Goal: Communication & Community: Share content

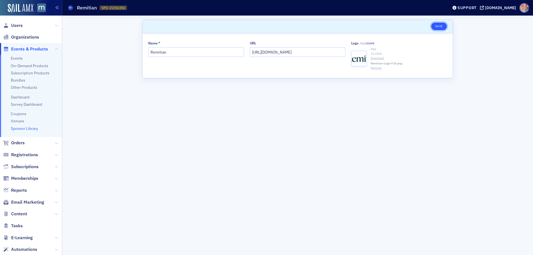
click at [440, 26] on button "Save" at bounding box center [440, 27] width 16 height 8
click at [442, 26] on button "Save" at bounding box center [440, 27] width 16 height 8
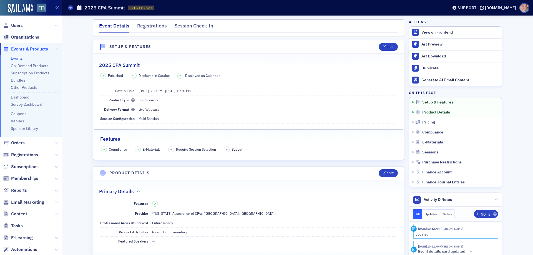
scroll to position [134, 0]
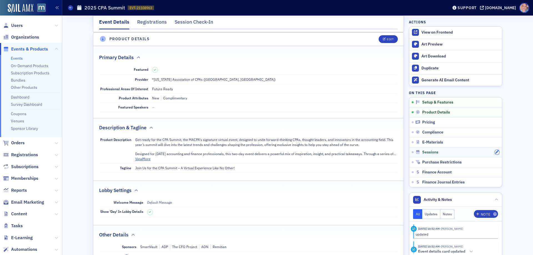
click at [496, 153] on icon "button" at bounding box center [497, 152] width 3 height 3
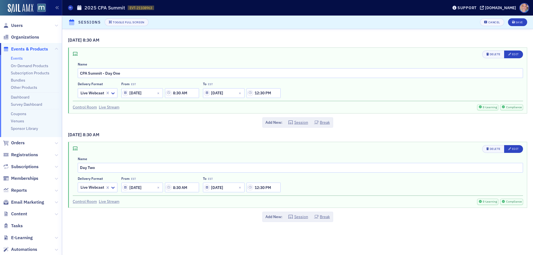
scroll to position [118, 0]
click at [517, 55] on div "Edit" at bounding box center [515, 54] width 7 height 3
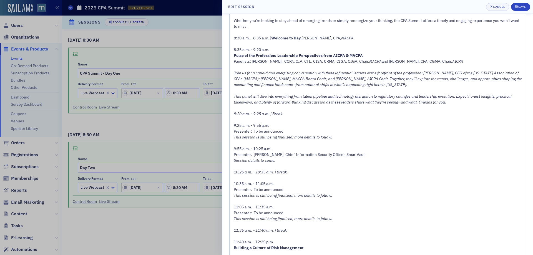
scroll to position [111, 0]
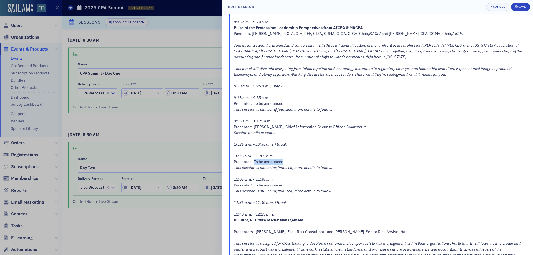
drag, startPoint x: 253, startPoint y: 160, endPoint x: 284, endPoint y: 160, distance: 30.6
click at [284, 160] on div "Presenter: To be announced" at bounding box center [378, 162] width 289 height 6
click at [311, 161] on span "Presenter: Aaron Gould, Product Lead, Remitian" at bounding box center [280, 161] width 92 height 5
click at [338, 125] on span "Presenter: Luke Kiely, Chief Information Security Officer, SmartVault" at bounding box center [300, 126] width 132 height 5
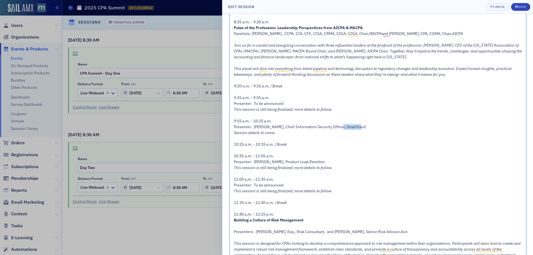
click at [338, 125] on span "Presenter: Luke Kiely, Chief Information Security Officer, SmartVault" at bounding box center [300, 126] width 132 height 5
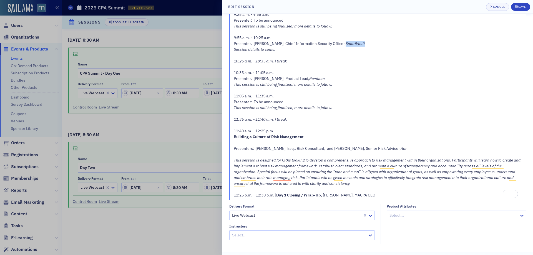
scroll to position [167, 0]
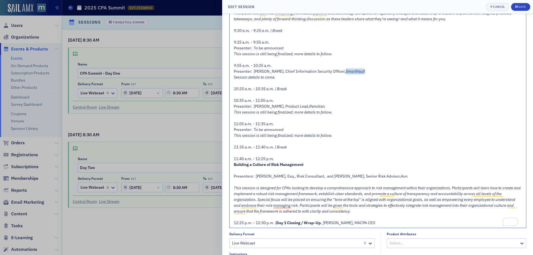
click at [251, 136] on span "This session is still being finalized; more details to follow." at bounding box center [283, 135] width 99 height 5
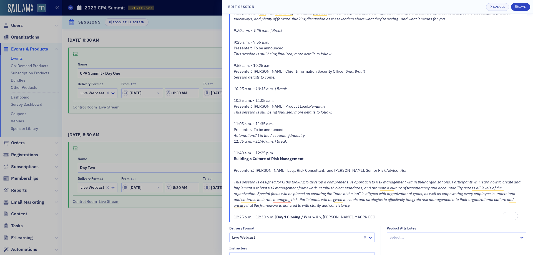
click at [265, 136] on span "Automation/AI in the Accounting Industry" at bounding box center [269, 135] width 71 height 5
click at [235, 141] on span "11:35 a.m. - 11:40 a.m. | Break" at bounding box center [260, 141] width 53 height 5
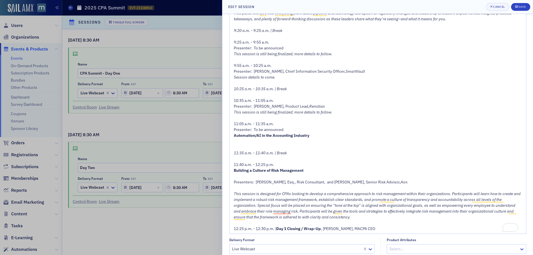
click at [268, 114] on span "This session is still being finalized; more details to follow." at bounding box center [283, 112] width 99 height 5
copy span "This session is still being finalized; more details to follow."
click at [497, 6] on div "Cancel" at bounding box center [499, 6] width 12 height 3
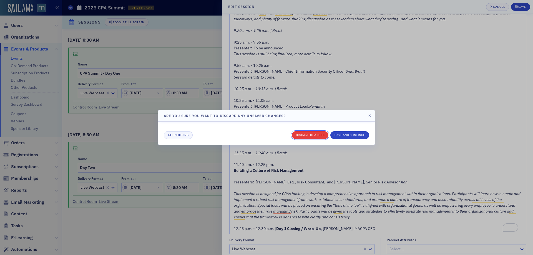
click at [304, 135] on button "Discard changes" at bounding box center [310, 135] width 37 height 8
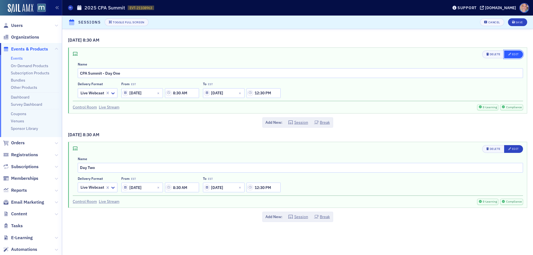
click at [513, 55] on div "Edit" at bounding box center [515, 54] width 7 height 3
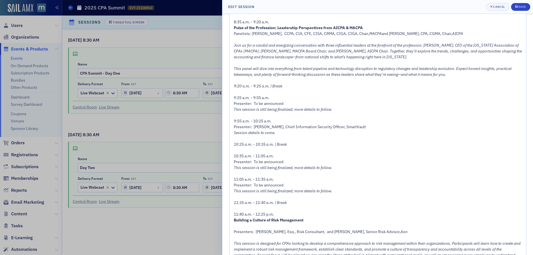
scroll to position [139, 0]
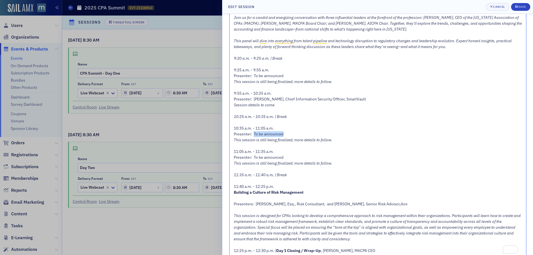
drag, startPoint x: 254, startPoint y: 133, endPoint x: 286, endPoint y: 134, distance: 32.0
click at [286, 134] on div "Presenter: To be announced" at bounding box center [378, 134] width 289 height 6
click at [235, 141] on span "This session is still being finalized; more details to follow." at bounding box center [283, 140] width 99 height 5
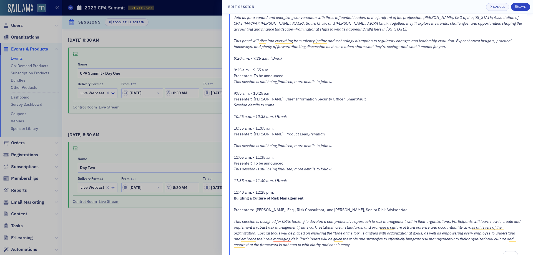
click at [235, 139] on div "To enrich screen reader interactions, please activate Accessibility in Grammarl…" at bounding box center [378, 140] width 289 height 6
click at [265, 140] on span "Automation/AI in the Accounting Industry" at bounding box center [269, 140] width 71 height 5
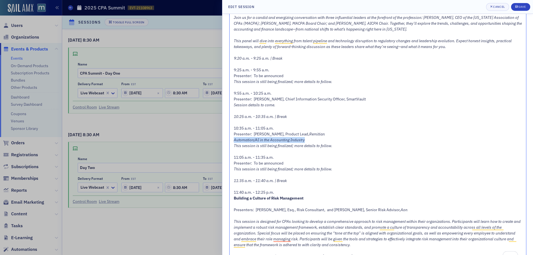
click at [265, 140] on span "Automation/AI in the Accounting Industry" at bounding box center [269, 140] width 71 height 5
click at [299, 151] on div "To enrich screen reader interactions, please activate Accessibility in Grammarl…" at bounding box center [378, 152] width 289 height 6
click at [520, 7] on div "Save" at bounding box center [523, 6] width 8 height 3
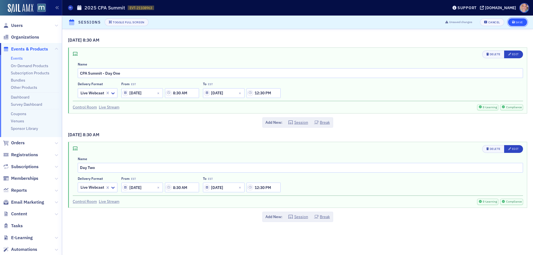
click at [520, 22] on div "Save" at bounding box center [520, 22] width 8 height 3
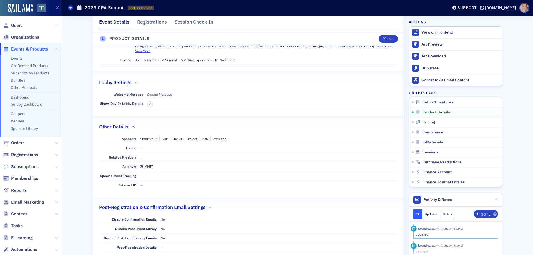
scroll to position [242, 0]
click at [387, 40] on div "Edit" at bounding box center [390, 39] width 7 height 3
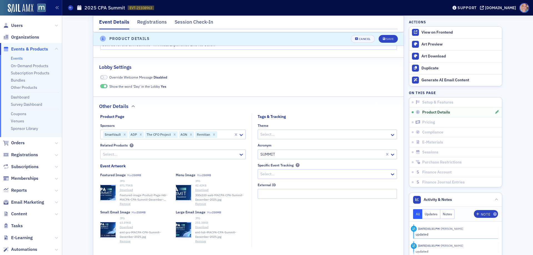
scroll to position [440, 0]
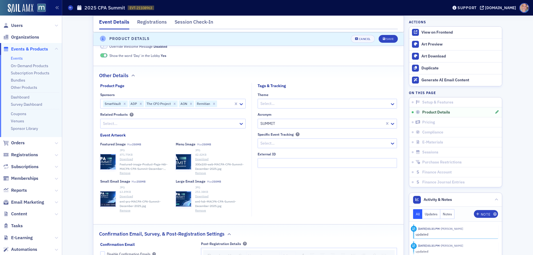
click at [225, 105] on div at bounding box center [225, 103] width 15 height 7
type input "paych"
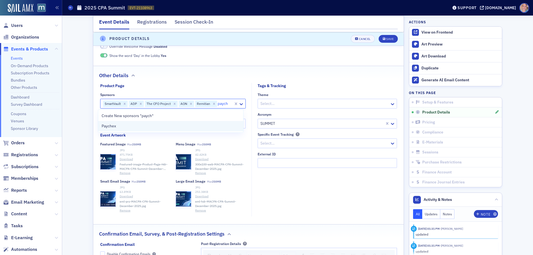
click at [134, 128] on div "Paychex" at bounding box center [171, 126] width 138 height 6
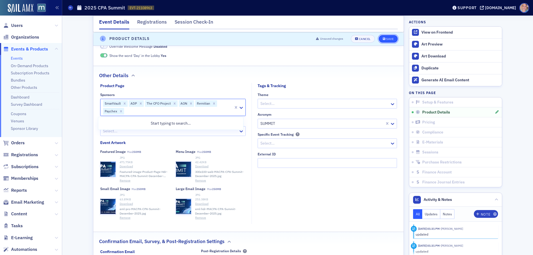
click at [388, 40] on div "Save" at bounding box center [390, 39] width 8 height 3
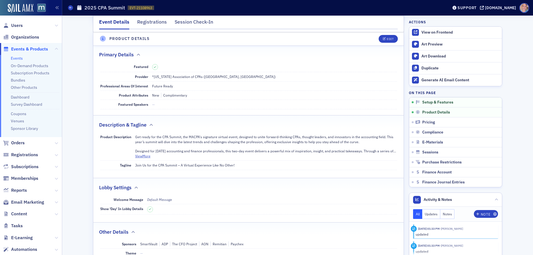
scroll to position [134, 0]
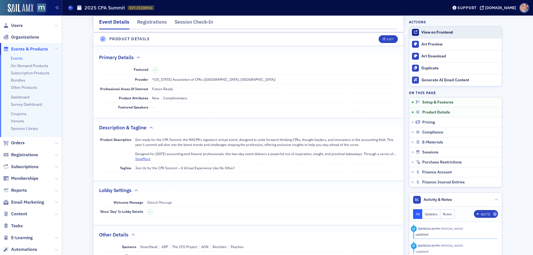
click at [439, 34] on div "View on Frontend" at bounding box center [461, 32] width 78 height 5
click at [71, 9] on icon at bounding box center [70, 7] width 2 height 3
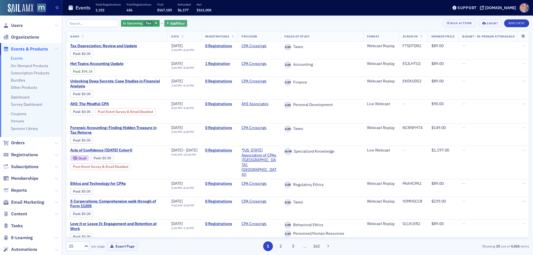
click at [174, 21] on span "Add Filter" at bounding box center [177, 23] width 15 height 5
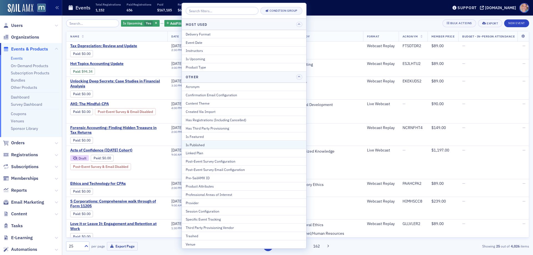
click at [209, 147] on div "Is Published" at bounding box center [244, 145] width 117 height 5
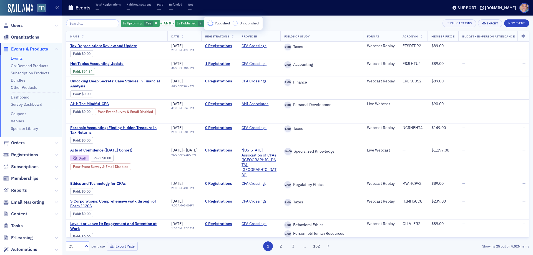
click at [210, 24] on input "Published" at bounding box center [210, 23] width 5 height 5
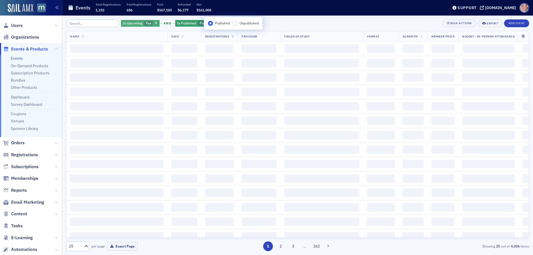
click at [297, 25] on div "Is Upcoming Yes and Is Published Published Add Filter Bulk Actions Export New E…" at bounding box center [297, 23] width 463 height 8
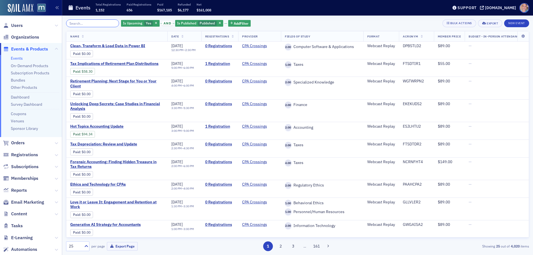
click at [91, 24] on input "search" at bounding box center [92, 23] width 53 height 8
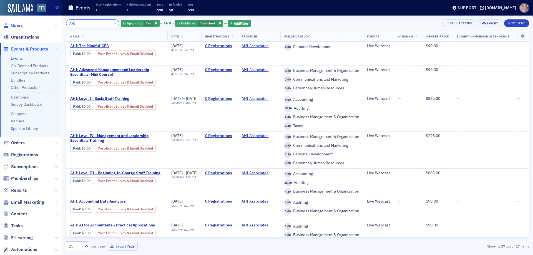
drag, startPoint x: 81, startPoint y: 25, endPoint x: 11, endPoint y: 25, distance: 69.7
click at [11, 25] on div "Users Organizations Events & Products Events On-Demand Products Subscription Pr…" at bounding box center [266, 127] width 533 height 255
type input "1"
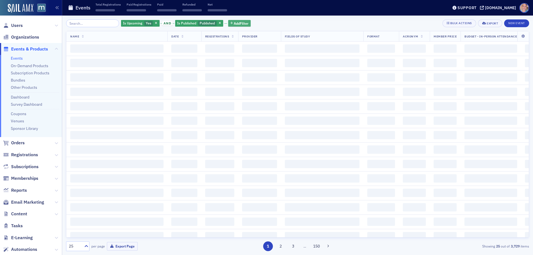
click at [234, 24] on span "Add Filter" at bounding box center [241, 23] width 15 height 5
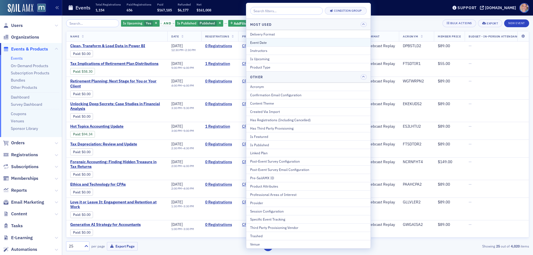
click at [281, 43] on div "Event Date" at bounding box center [308, 42] width 117 height 5
select select "9"
select select "2025"
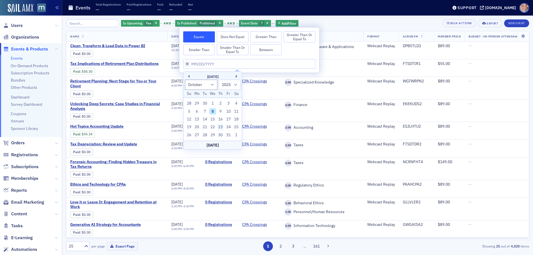
click at [221, 128] on div "23" at bounding box center [221, 127] width 7 height 7
type input "[DATE]"
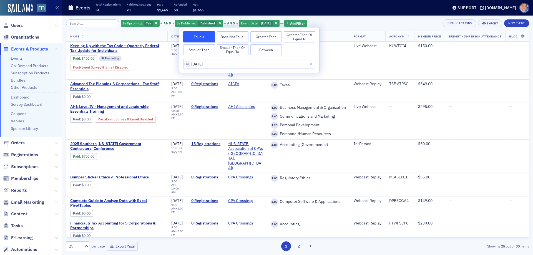
click at [363, 19] on div "Is Upcoming Yes and Is Published Published and Event Date 10/23/2025 Add Filter…" at bounding box center [297, 136] width 463 height 240
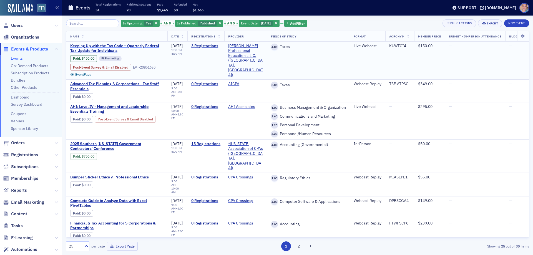
click at [94, 47] on span "Keeping Up with the Tax Code – Quarterly Federal Tax Update for Individuals" at bounding box center [116, 49] width 93 height 10
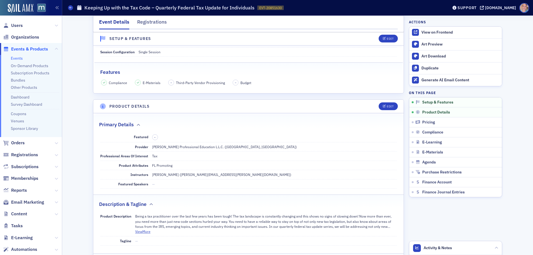
scroll to position [167, 0]
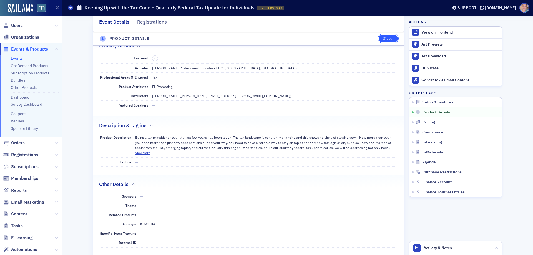
click at [384, 41] on button "Edit" at bounding box center [388, 39] width 19 height 8
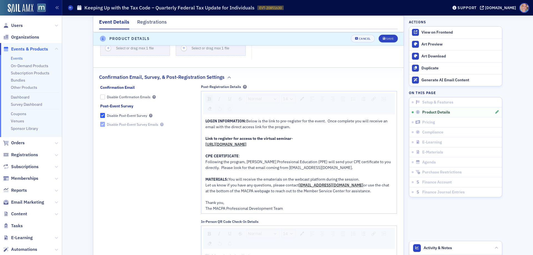
scroll to position [627, 0]
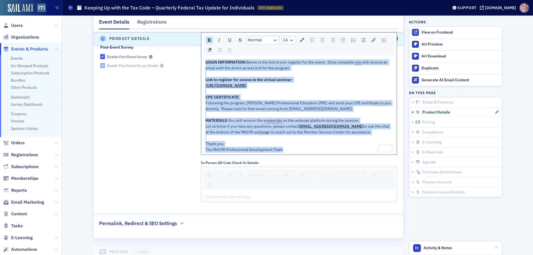
drag, startPoint x: 286, startPoint y: 150, endPoint x: 189, endPoint y: 58, distance: 132.7
click at [189, 58] on div "Confirmation Email Disable Confirmation Emails Post-Event Survey Disable Post-E…" at bounding box center [248, 116] width 297 height 180
click at [296, 150] on div "The MACPA Professional Development Team" at bounding box center [300, 150] width 188 height 6
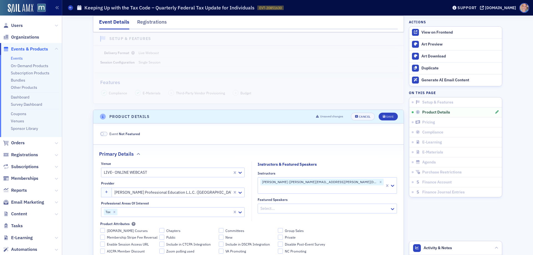
scroll to position [16, 0]
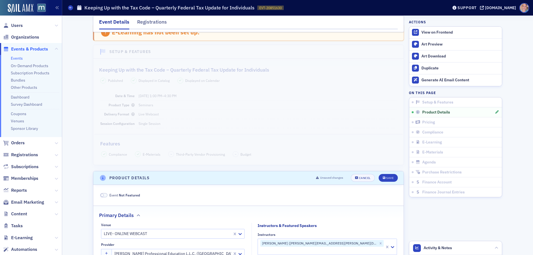
click at [163, 8] on h1 "Keeping Up with the Tax Code – Quarterly Federal Tax Update for Individuals" at bounding box center [169, 7] width 170 height 7
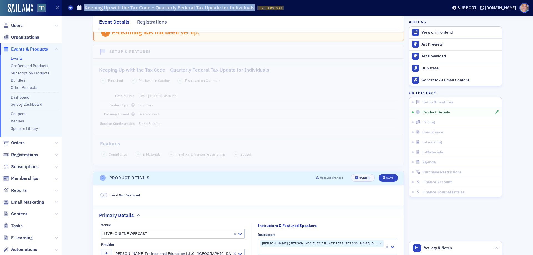
click at [163, 8] on h1 "Keeping Up with the Tax Code – Quarterly Federal Tax Update for Individuals" at bounding box center [169, 7] width 170 height 7
copy h1 "Keeping Up with the Tax Code – Quarterly Federal Tax Update for Individuals"
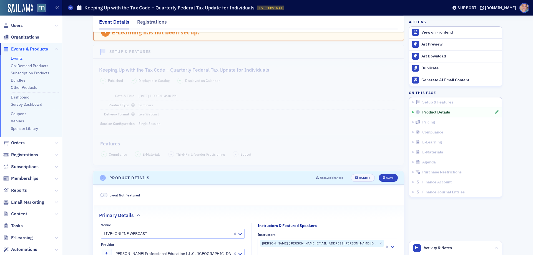
click at [276, 8] on span "EVT-20851630" at bounding box center [271, 8] width 23 height 5
copy span "20851630"
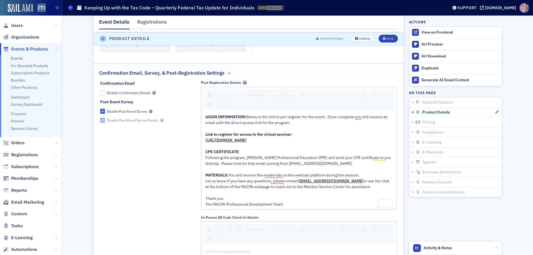
scroll to position [600, 0]
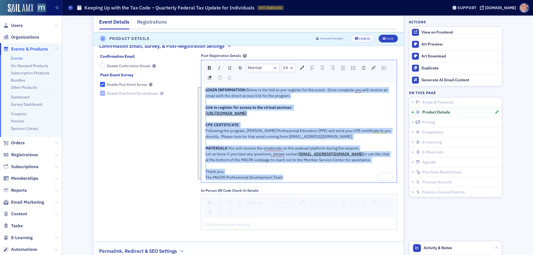
drag, startPoint x: 287, startPoint y: 175, endPoint x: 178, endPoint y: 88, distance: 140.2
click at [178, 88] on div "Confirmation Email Disable Confirmation Emails Post-Event Survey Disable Post-E…" at bounding box center [248, 144] width 297 height 180
copy div "LOGIN INFORMATION: Below is the link to pre-register for the event. Once comple…"
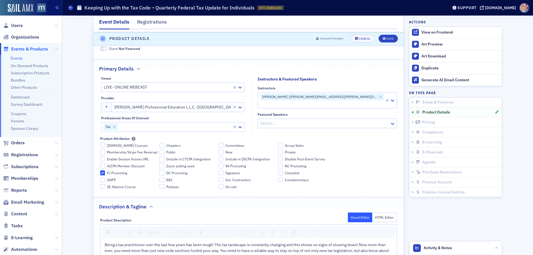
scroll to position [250, 0]
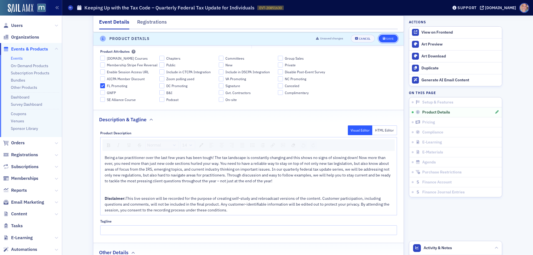
click at [387, 38] on div "Save" at bounding box center [390, 39] width 8 height 3
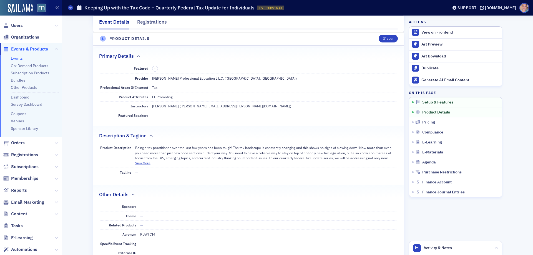
scroll to position [155, 0]
click at [159, 10] on h1 "Keeping Up with the Tax Code – Quarterly Federal Tax Update for Individuals" at bounding box center [169, 7] width 170 height 7
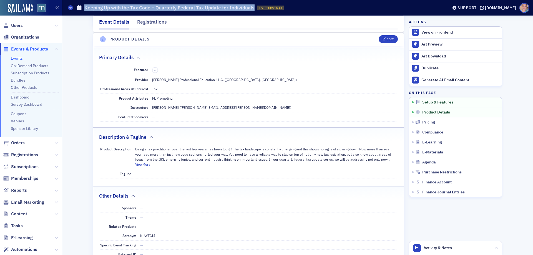
click at [159, 10] on h1 "Keeping Up with the Tax Code – Quarterly Federal Tax Update for Individuals" at bounding box center [169, 7] width 170 height 7
copy h1 "Keeping Up with the Tax Code – Quarterly Federal Tax Update for Individuals"
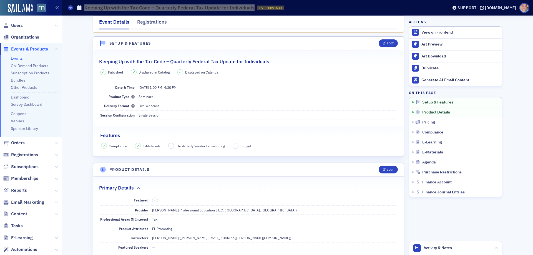
scroll to position [0, 0]
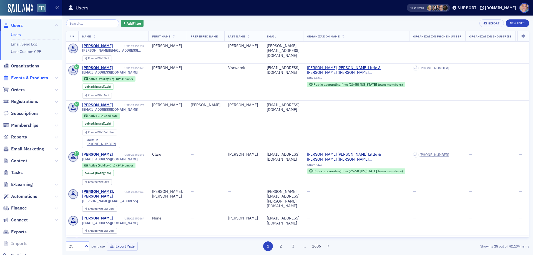
click at [29, 77] on span "Events & Products" at bounding box center [29, 78] width 37 height 6
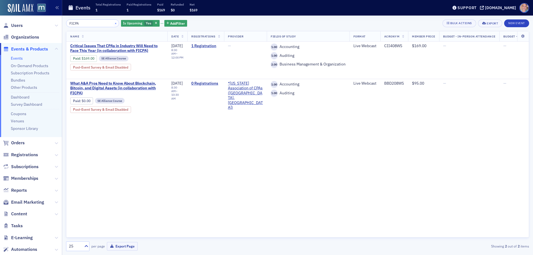
type input "FICPA"
click at [113, 23] on button "×" at bounding box center [115, 23] width 5 height 5
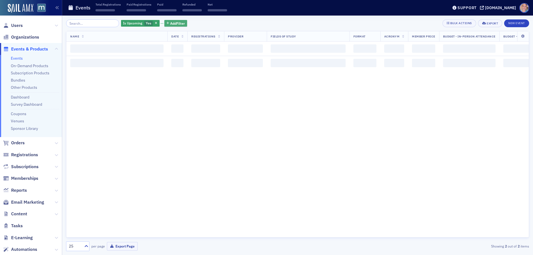
click at [170, 22] on span "Add Filter" at bounding box center [177, 23] width 15 height 5
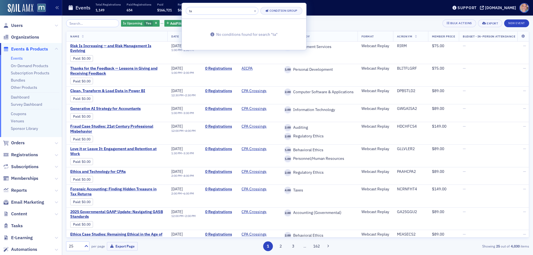
type input "t"
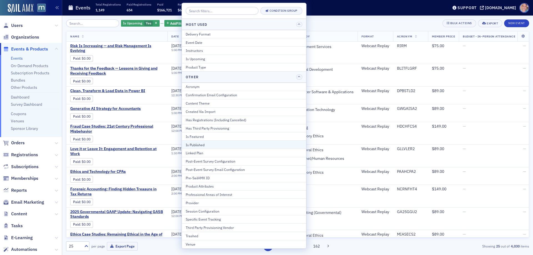
click at [207, 143] on div "Is Published" at bounding box center [244, 145] width 117 height 5
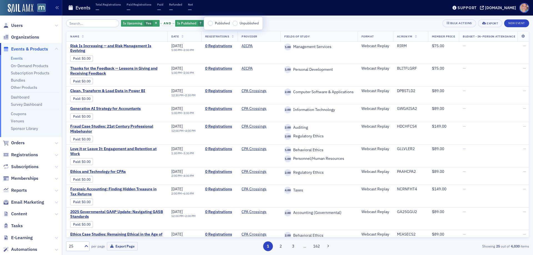
click at [330, 24] on div "Is Upcoming Yes and Is Published ? Add Filter Bulk Actions Export New Event" at bounding box center [297, 23] width 463 height 8
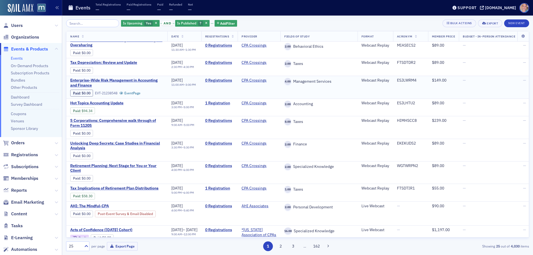
scroll to position [278, 0]
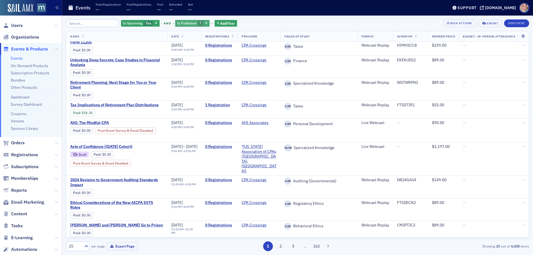
click at [184, 23] on span "Is Published" at bounding box center [186, 23] width 19 height 4
click at [210, 24] on input "Published" at bounding box center [210, 23] width 5 height 5
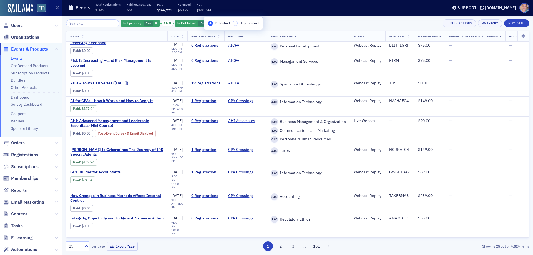
scroll to position [336, 0]
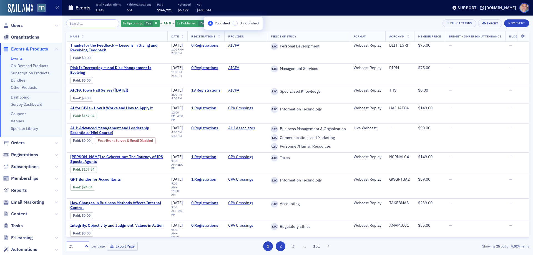
click at [278, 246] on button "2" at bounding box center [281, 247] width 10 height 10
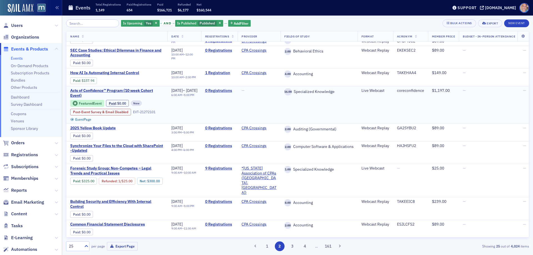
scroll to position [335, 0]
click at [292, 244] on button "3" at bounding box center [293, 247] width 10 height 10
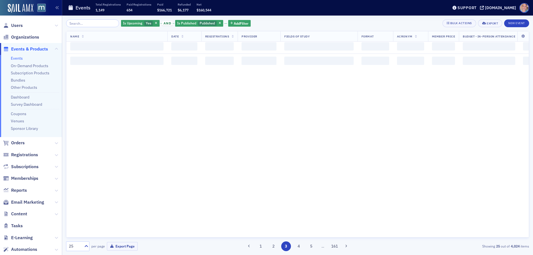
scroll to position [0, 0]
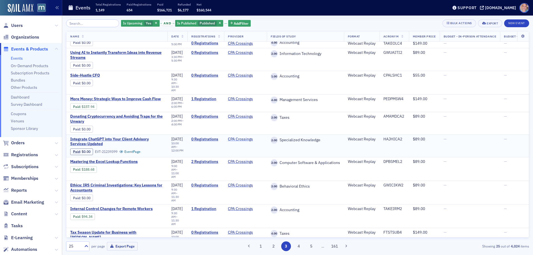
scroll to position [305, 0]
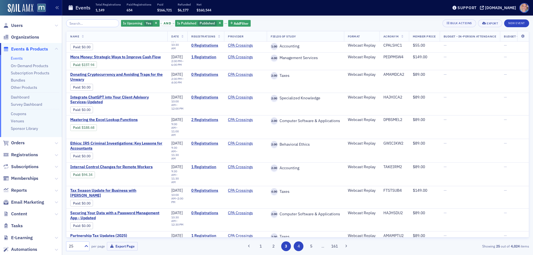
click at [297, 246] on button "4" at bounding box center [299, 247] width 10 height 10
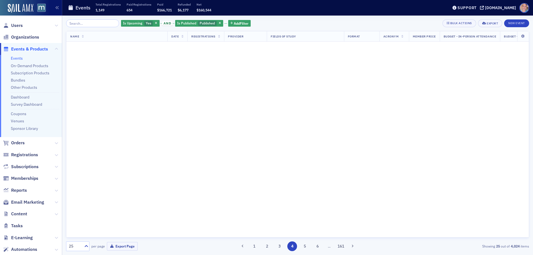
scroll to position [0, 0]
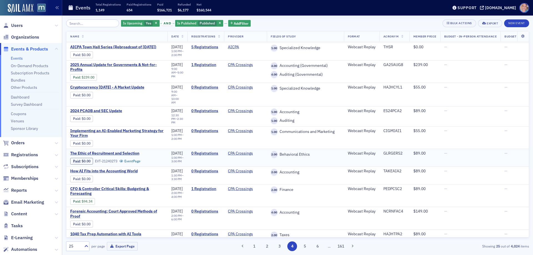
scroll to position [307, 0]
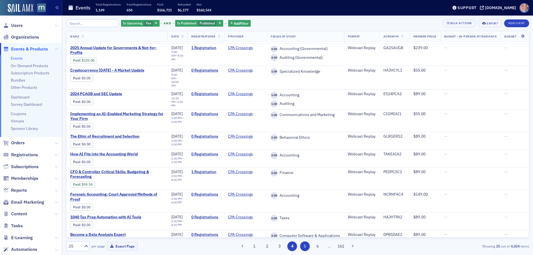
click at [303, 248] on button "5" at bounding box center [305, 247] width 10 height 10
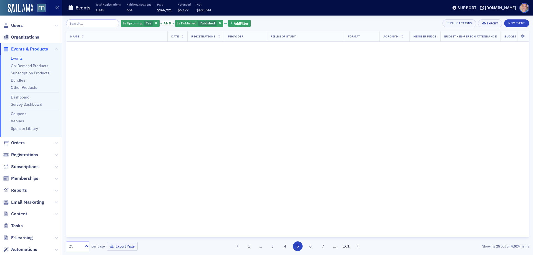
scroll to position [0, 0]
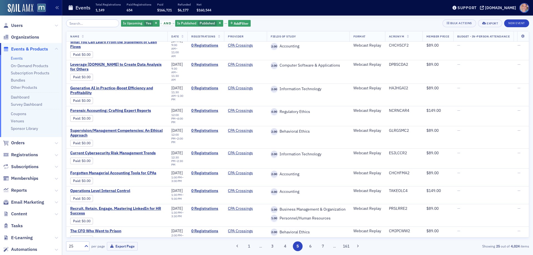
scroll to position [278, 0]
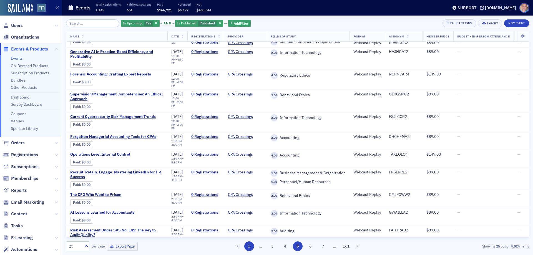
click at [250, 251] on button "1" at bounding box center [250, 247] width 10 height 10
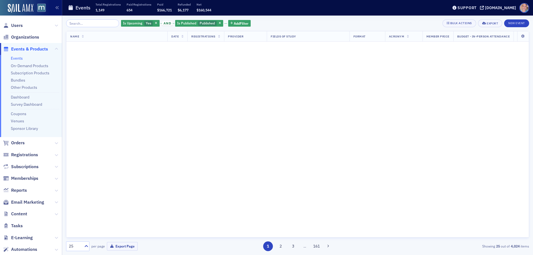
scroll to position [0, 0]
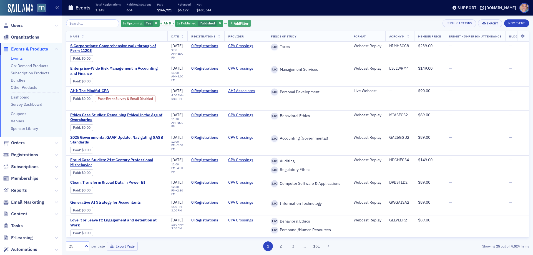
click at [234, 21] on span "Add Filter" at bounding box center [241, 23] width 15 height 5
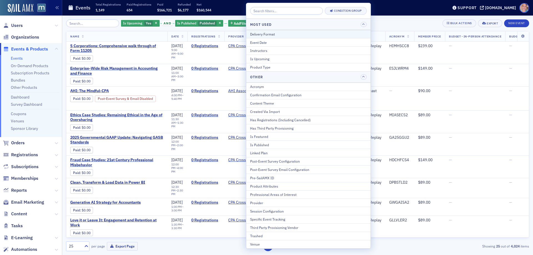
click at [272, 32] on div "Delivery Format" at bounding box center [308, 34] width 117 height 5
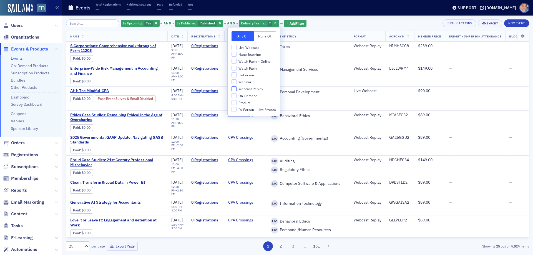
click at [235, 90] on input "Webcast Replay" at bounding box center [234, 88] width 5 height 5
checkbox input "true"
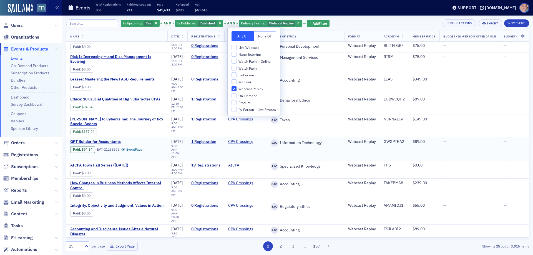
scroll to position [324, 0]
click at [341, 22] on div "Is Upcoming Yes and Is Published Published and Delivery Format Webcast Replay A…" at bounding box center [297, 23] width 463 height 8
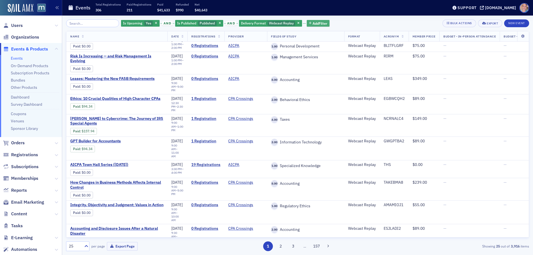
click at [320, 25] on span "Add Filter" at bounding box center [320, 23] width 15 height 5
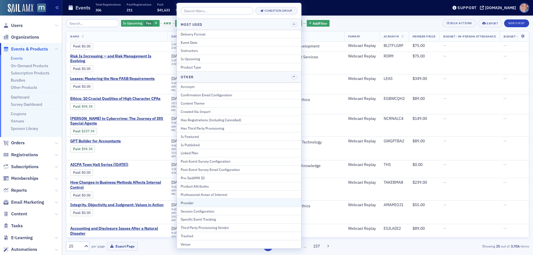
click at [216, 202] on div "Provider" at bounding box center [239, 203] width 117 height 5
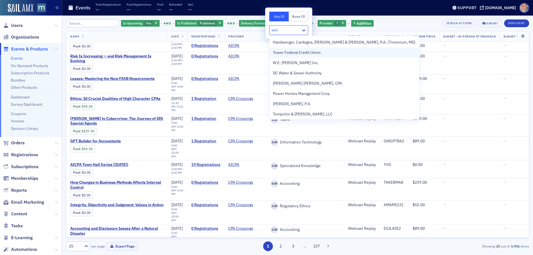
type input "wern"
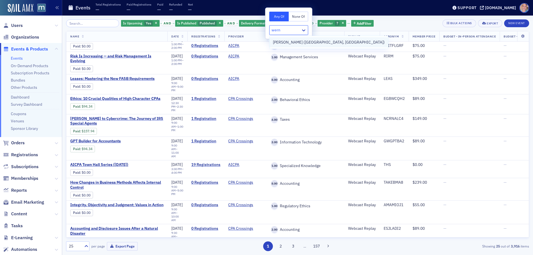
click at [289, 42] on span "Werner-Rocca (Flourtown, PA)" at bounding box center [329, 42] width 112 height 6
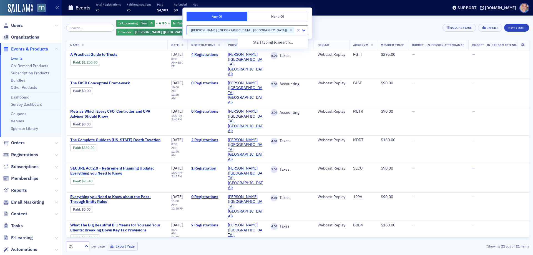
click at [426, 22] on div "Is Upcoming Yes and Is Published Published and Delivery Format Webcast Replay a…" at bounding box center [297, 27] width 463 height 17
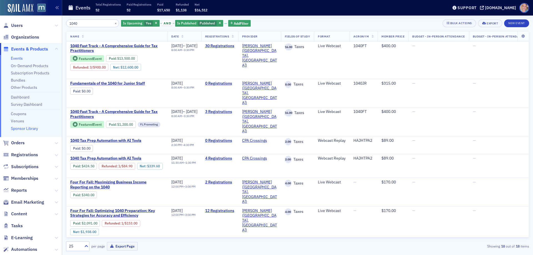
click at [24, 128] on link "Sponsor Library" at bounding box center [24, 128] width 27 height 5
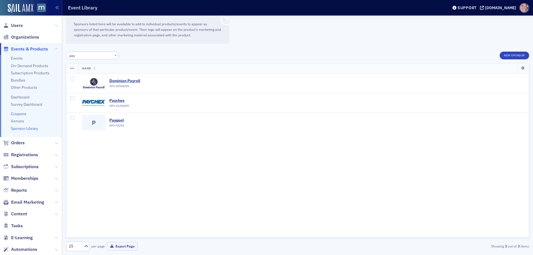
type input "pay"
click at [28, 203] on span "Email Marketing" at bounding box center [27, 202] width 33 height 6
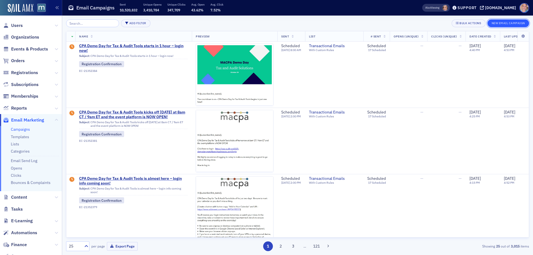
click at [510, 24] on button "New Email Campaign" at bounding box center [509, 23] width 42 height 8
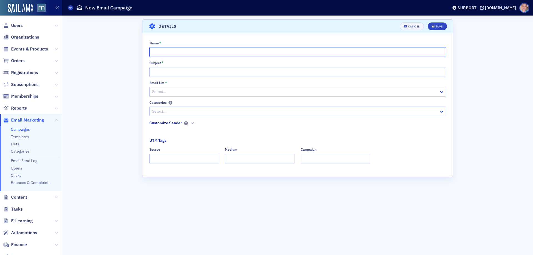
click at [172, 50] on input "Name *" at bounding box center [297, 52] width 297 height 10
paste input "Keeping Up with the Tax Code – Quarterly Federal Tax Update for Individuals"
click at [208, 54] on input "Log in Details - 10/23 - Keeping Up with the Tax Code – Quarterly Federal Tax U…" at bounding box center [297, 52] width 297 height 10
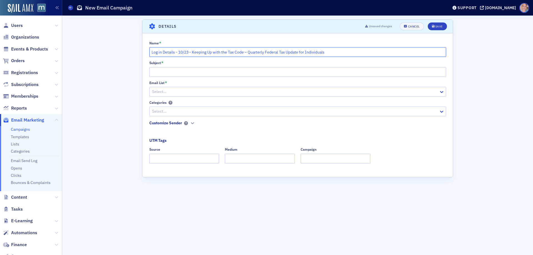
type input "Log in Details - 10/23 - Keeping Up with the Tax Code – Quarterly Federal Tax U…"
click at [188, 73] on input "Subject *" at bounding box center [297, 72] width 297 height 10
paste input "Log in Details - 10/23 - Keeping Up with the Tax Code – Quarterly Federal Tax U…"
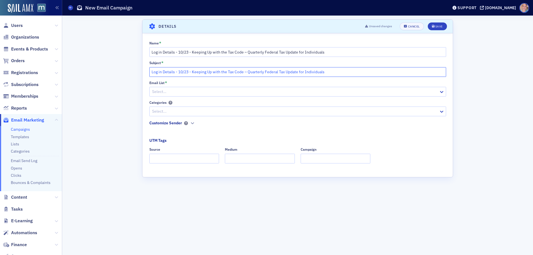
type input "Log in Details - 10/23 - Keeping Up with the Tax Code – Quarterly Federal Tax U…"
click at [183, 93] on div at bounding box center [295, 91] width 287 height 7
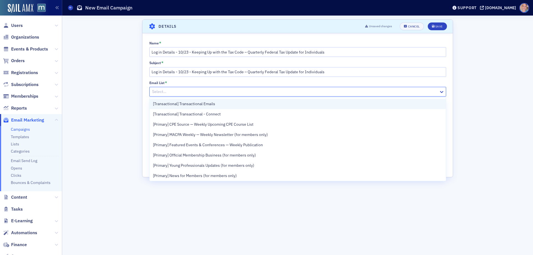
click at [223, 104] on div "[Transactional] Transactional Emails" at bounding box center [298, 104] width 290 height 6
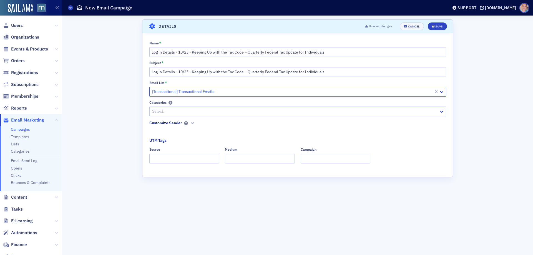
click at [196, 109] on div at bounding box center [295, 111] width 287 height 7
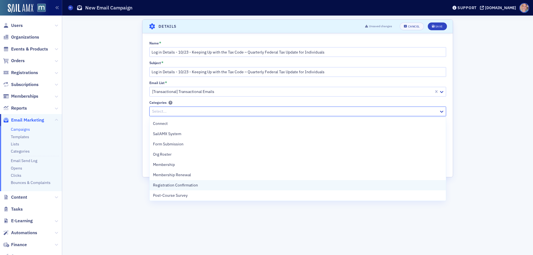
click at [182, 187] on span "Registration Confirmation" at bounding box center [175, 186] width 45 height 6
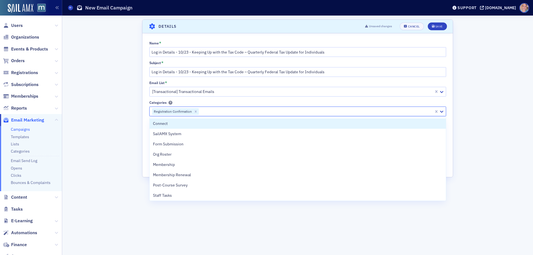
click at [450, 99] on div "Name * Log in Details - 10/23 - Keeping Up with the Tax Code – Quarterly Federa…" at bounding box center [298, 104] width 311 height 126
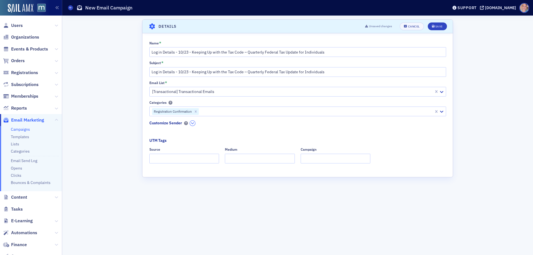
click at [193, 124] on icon "button" at bounding box center [192, 123] width 3 height 3
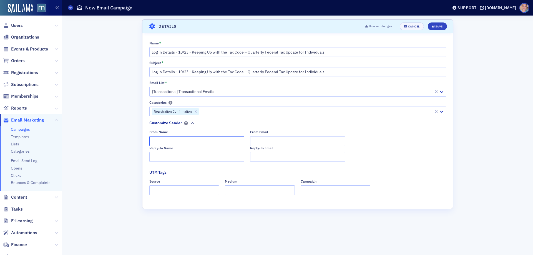
click at [177, 141] on input "From Name" at bounding box center [196, 141] width 95 height 10
click at [177, 141] on input "MACPA Professional Development Team" at bounding box center [196, 141] width 95 height 10
type input "MACPA Professional Development Team"
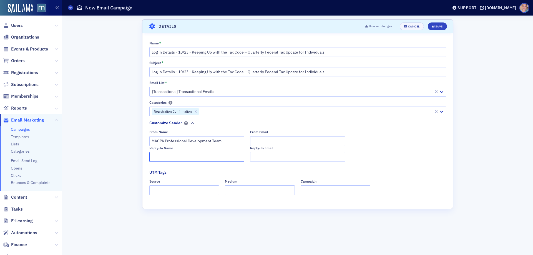
click at [173, 157] on input "Reply-To Name" at bounding box center [196, 157] width 95 height 10
paste input "MACPA Professional Development Team"
type input "MACPA Professional Development Team"
click at [293, 146] on input "From Email" at bounding box center [297, 141] width 95 height 10
type input "T"
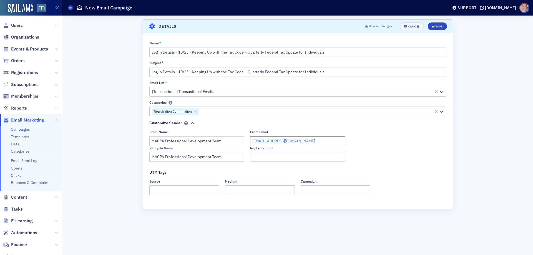
type input "[EMAIL_ADDRESS][DOMAIN_NAME]"
click at [170, 191] on input "Source" at bounding box center [184, 191] width 70 height 10
type input "dedicated"
type input "email"
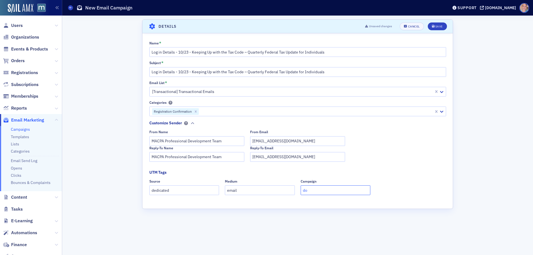
type input "d"
type input "ppe"
click at [435, 27] on icon "submit" at bounding box center [433, 26] width 3 height 3
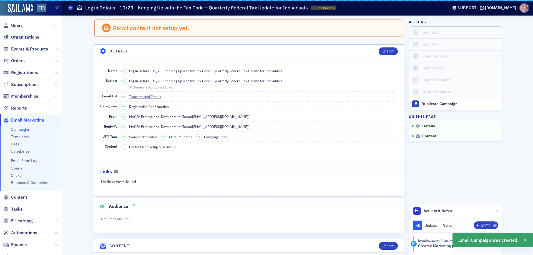
scroll to position [26, 0]
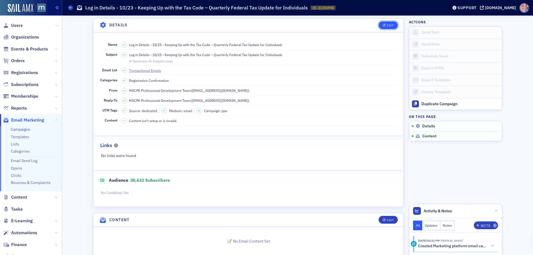
click at [383, 26] on icon "button" at bounding box center [384, 25] width 3 height 3
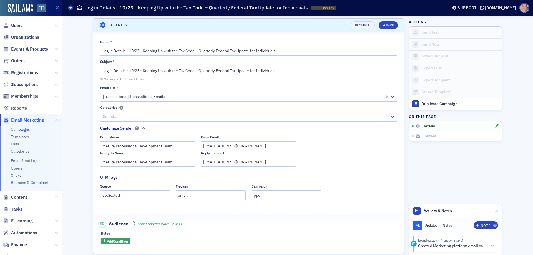
scroll to position [74, 0]
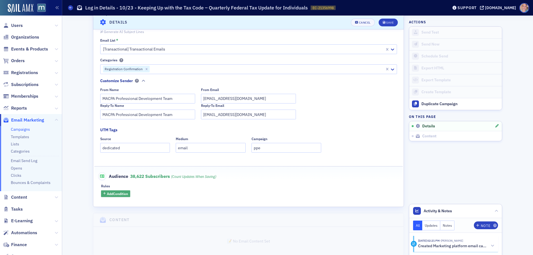
click at [118, 194] on span "Add Condition" at bounding box center [117, 193] width 21 height 5
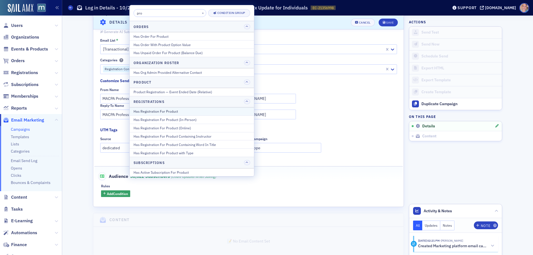
type input "pro"
click at [184, 112] on div "Has Registration For Product" at bounding box center [192, 111] width 117 height 5
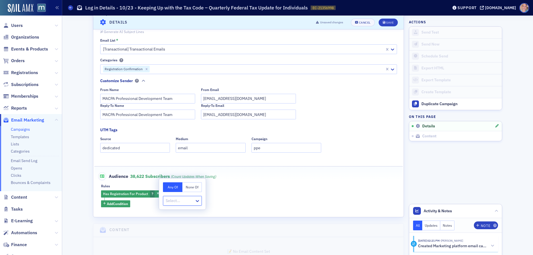
type input "20851630"
click at [266, 215] on span "Keeping Up with the Tax Code – Quarterly Federal Tax Update for Individuals [[D…" at bounding box center [247, 213] width 161 height 6
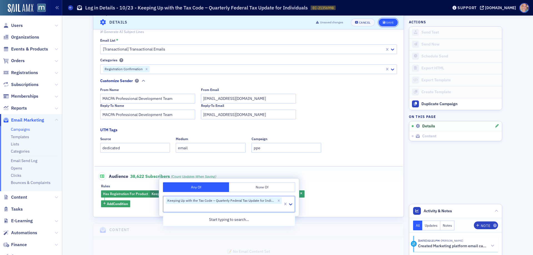
click at [383, 21] on icon "submit" at bounding box center [384, 22] width 3 height 3
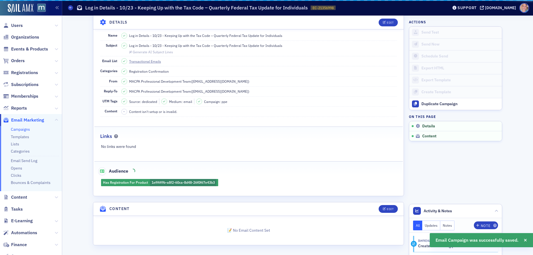
scroll to position [26, 0]
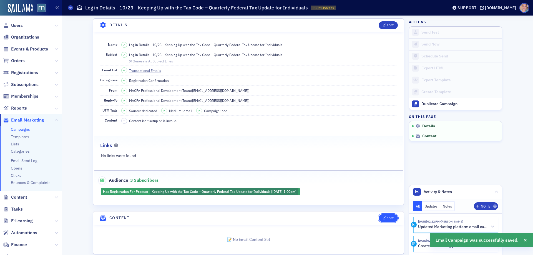
click at [385, 220] on button "Edit" at bounding box center [388, 219] width 19 height 8
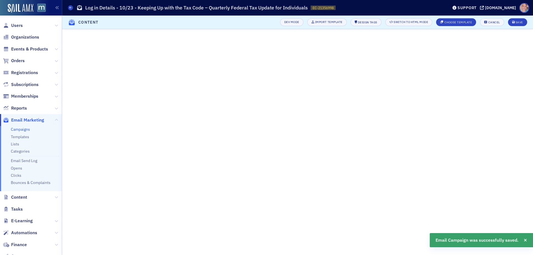
scroll to position [0, 0]
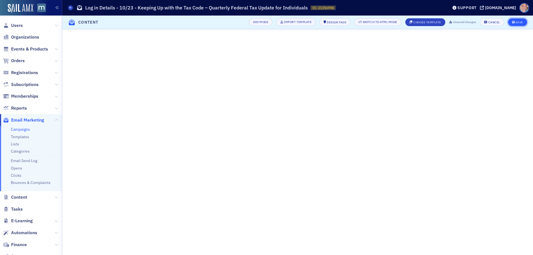
click at [518, 20] on button "Save" at bounding box center [517, 22] width 19 height 8
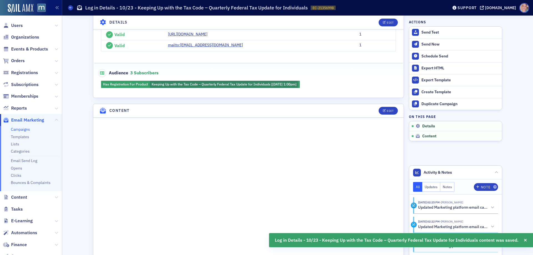
scroll to position [140, 0]
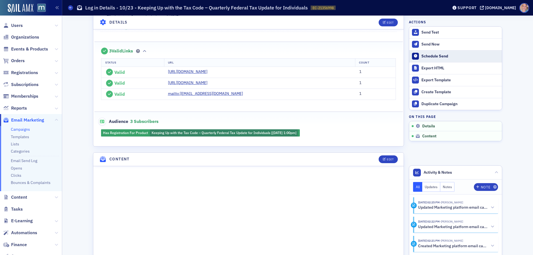
click at [438, 54] on div "Schedule Send" at bounding box center [461, 56] width 78 height 5
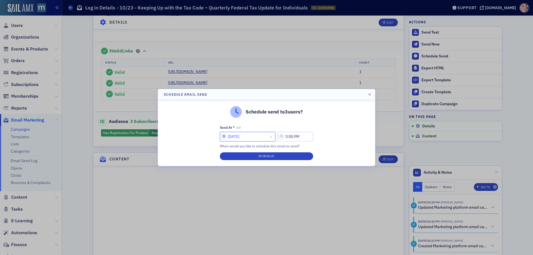
click at [223, 136] on input "[DATE]" at bounding box center [248, 137] width 56 height 10
select select "9"
select select "2025"
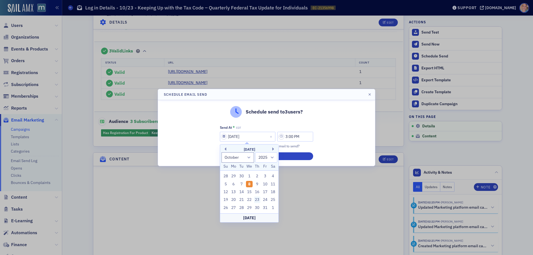
click at [256, 199] on div "23" at bounding box center [257, 200] width 7 height 7
type input "[DATE]"
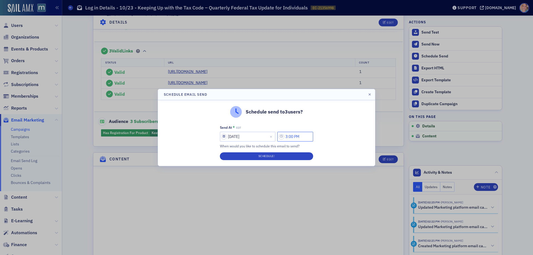
click at [299, 137] on input "3:00 PM" at bounding box center [296, 137] width 36 height 10
click at [223, 137] on div at bounding box center [220, 136] width 11 height 7
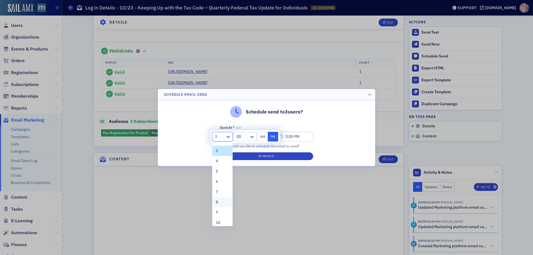
scroll to position [28, 0]
click at [221, 214] on div "10" at bounding box center [222, 214] width 13 height 6
click at [261, 136] on button "AM" at bounding box center [263, 137] width 11 height 10
type input "10:00 AM"
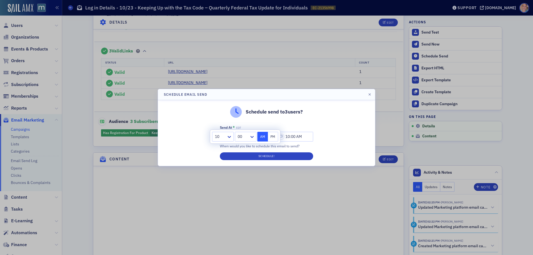
click at [343, 129] on div "Schedule send to 3 users? Send At * EDT [DATE] 10:00 AM When would you like to …" at bounding box center [266, 133] width 217 height 66
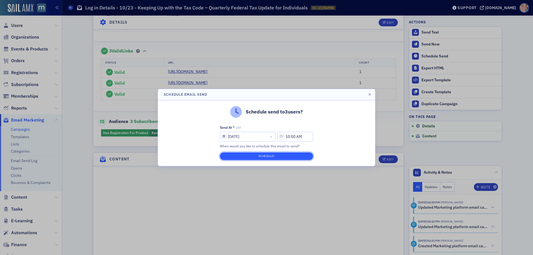
click at [263, 156] on button "Schedule!" at bounding box center [266, 157] width 93 height 8
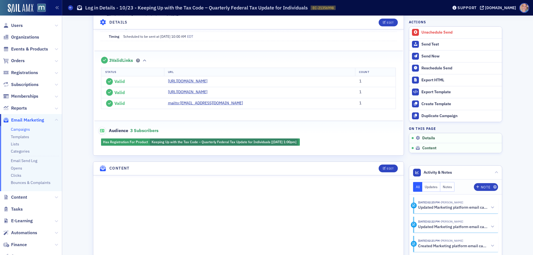
click at [386, 163] on div "Campaign is scheduled to be sent at [DATE] 10:00 AM EDT Unschedule Details Edit…" at bounding box center [248, 197] width 311 height 636
click at [381, 173] on button "Edit" at bounding box center [388, 169] width 19 height 8
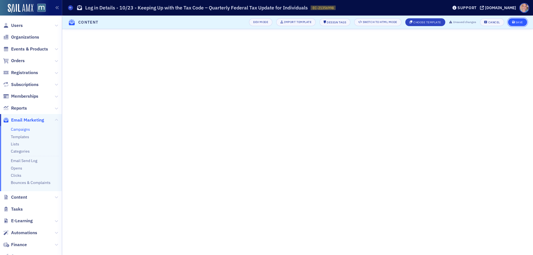
click at [513, 21] on icon "submit" at bounding box center [514, 22] width 3 height 3
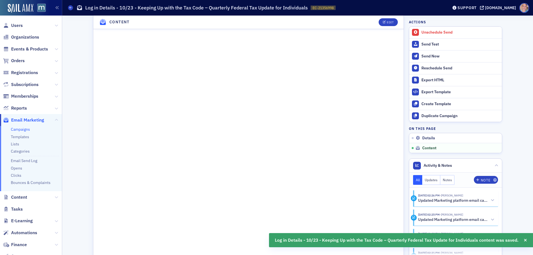
scroll to position [288, 0]
